Goal: Task Accomplishment & Management: Manage account settings

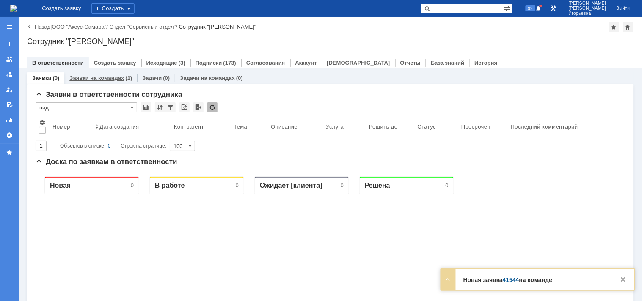
click at [106, 77] on link "Заявки на командах" at bounding box center [96, 78] width 55 height 6
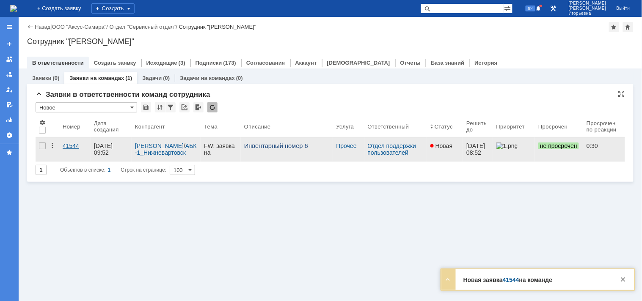
click at [68, 145] on div "41544" at bounding box center [75, 146] width 25 height 7
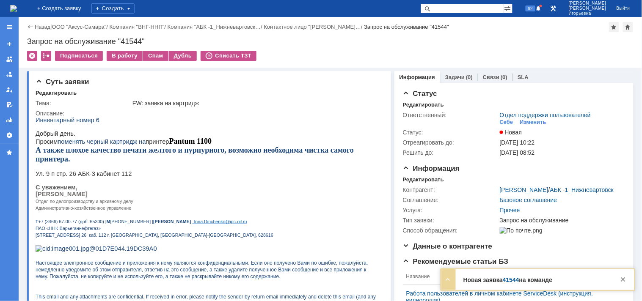
click at [17, 8] on img at bounding box center [13, 8] width 7 height 7
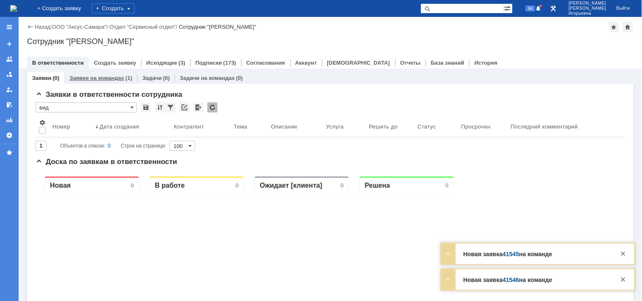
click at [104, 77] on link "Заявки на командах" at bounding box center [96, 78] width 55 height 6
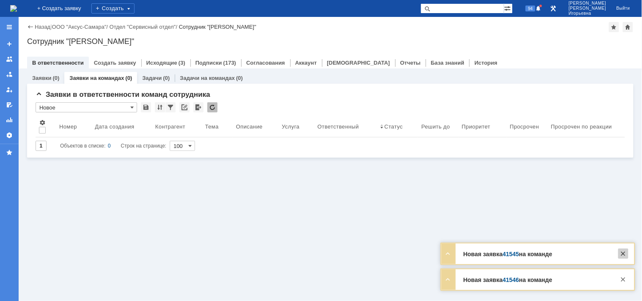
click at [623, 257] on div at bounding box center [623, 254] width 10 height 10
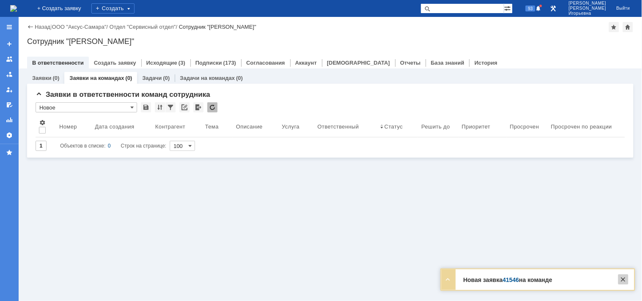
click at [624, 280] on div at bounding box center [623, 280] width 10 height 10
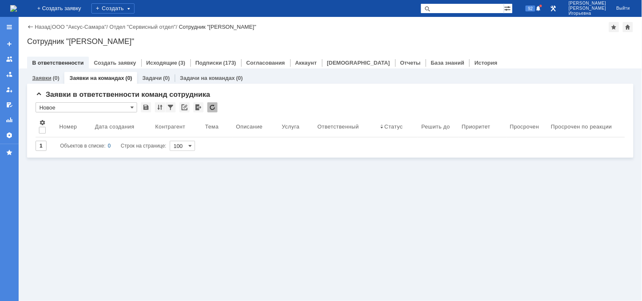
click at [47, 77] on link "Заявки" at bounding box center [41, 78] width 19 height 6
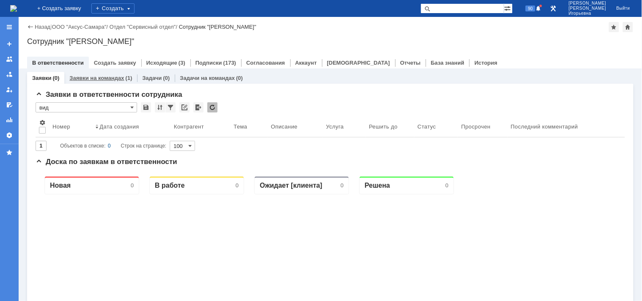
click at [94, 78] on link "Заявки на командах" at bounding box center [96, 78] width 55 height 6
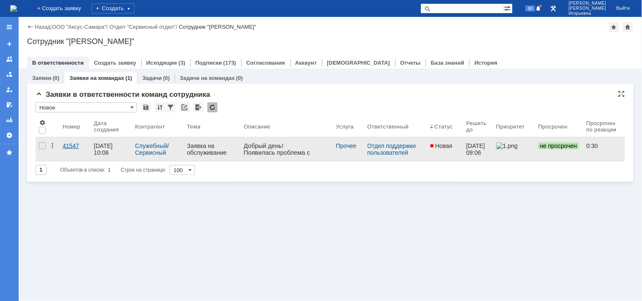
click at [70, 146] on div "41547" at bounding box center [75, 146] width 25 height 7
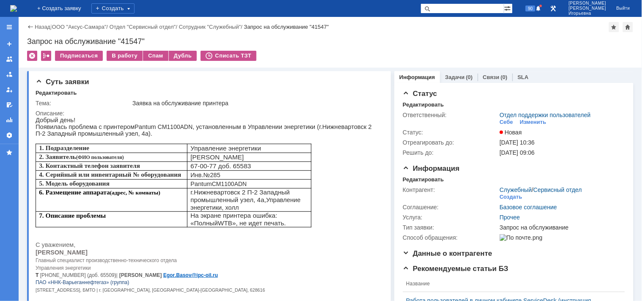
click at [17, 6] on img at bounding box center [13, 8] width 7 height 7
